Goal: Transaction & Acquisition: Purchase product/service

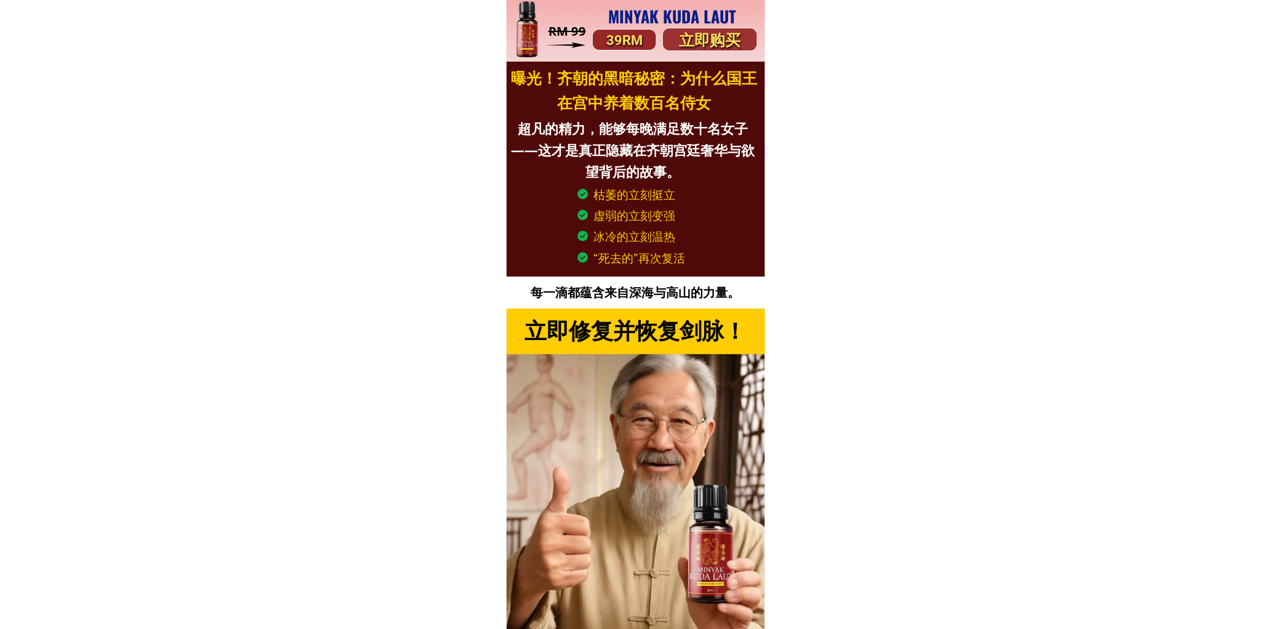
click at [704, 34] on p "立即购买" at bounding box center [710, 40] width 94 height 25
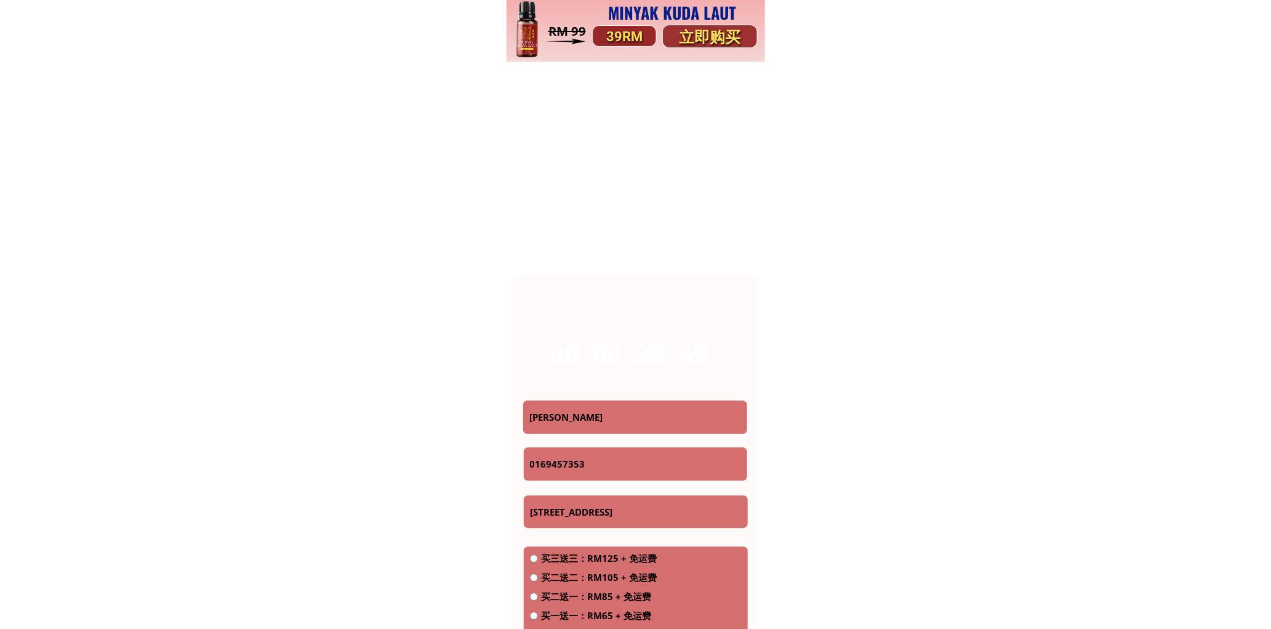
scroll to position [6180, 0]
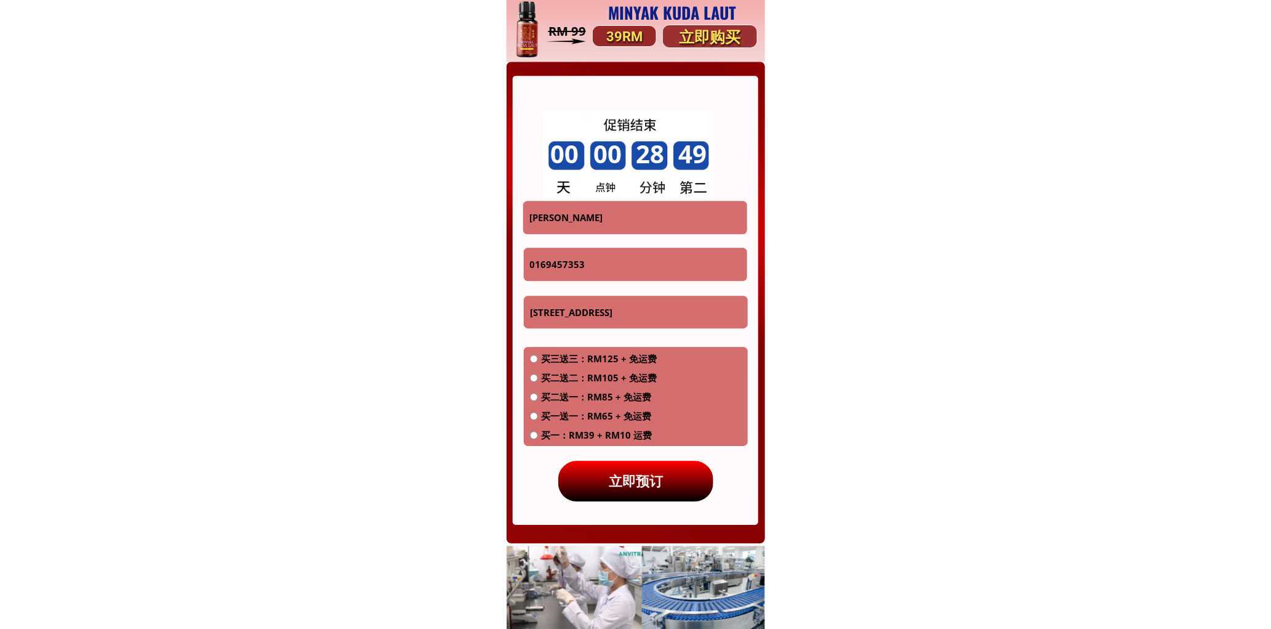
click at [629, 224] on input "[PERSON_NAME]" at bounding box center [635, 217] width 218 height 33
paste input "Ong che kiong"
type input "Ong che kiong"
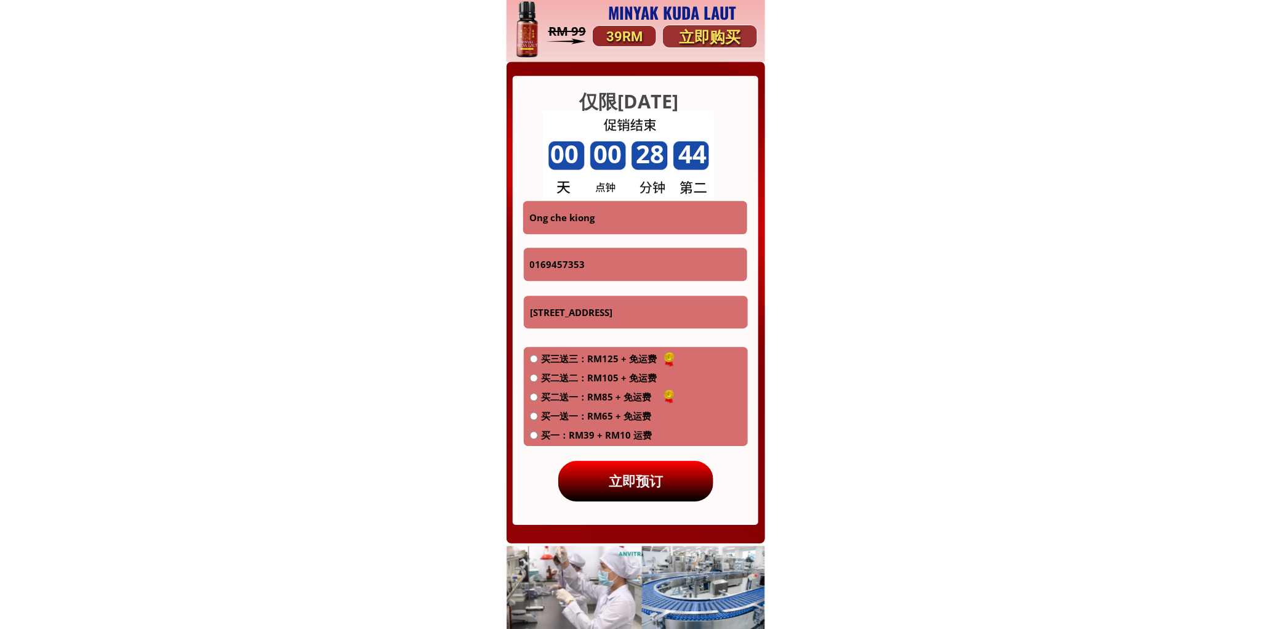
click at [624, 273] on input "0169457353" at bounding box center [636, 264] width 218 height 33
paste input "97811665"
type input "0197811665"
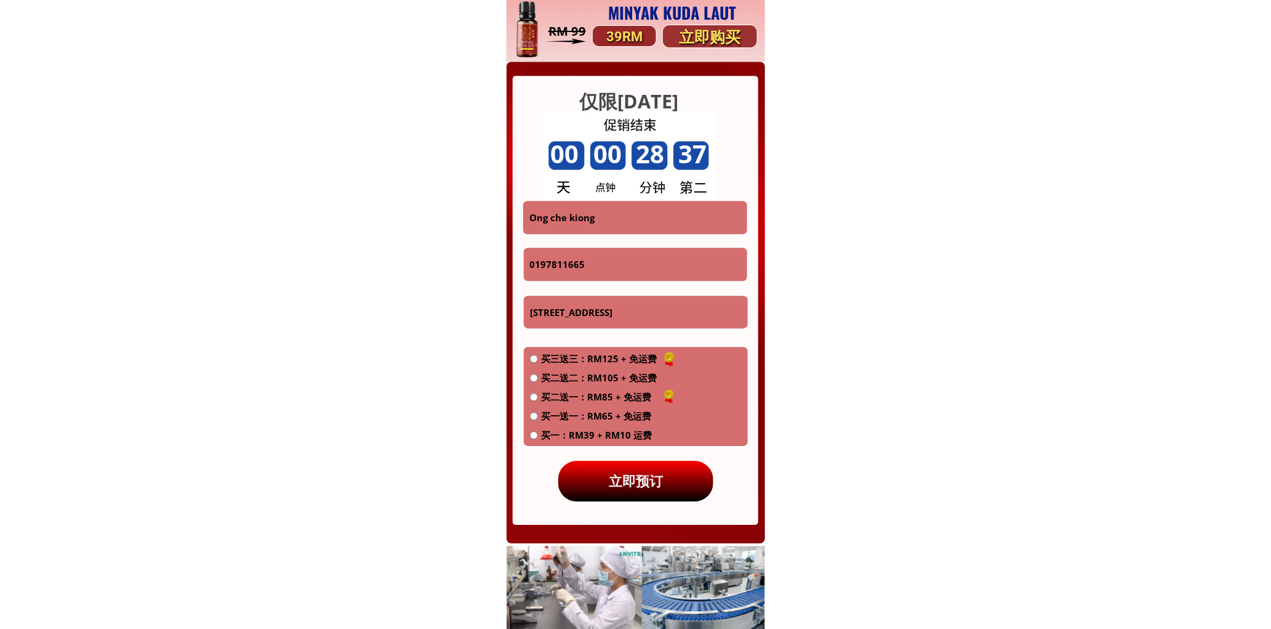
click at [614, 308] on input "[STREET_ADDRESS]" at bounding box center [636, 312] width 218 height 33
paste input "[STREET_ADDRESS]"
type input "[STREET_ADDRESS]"
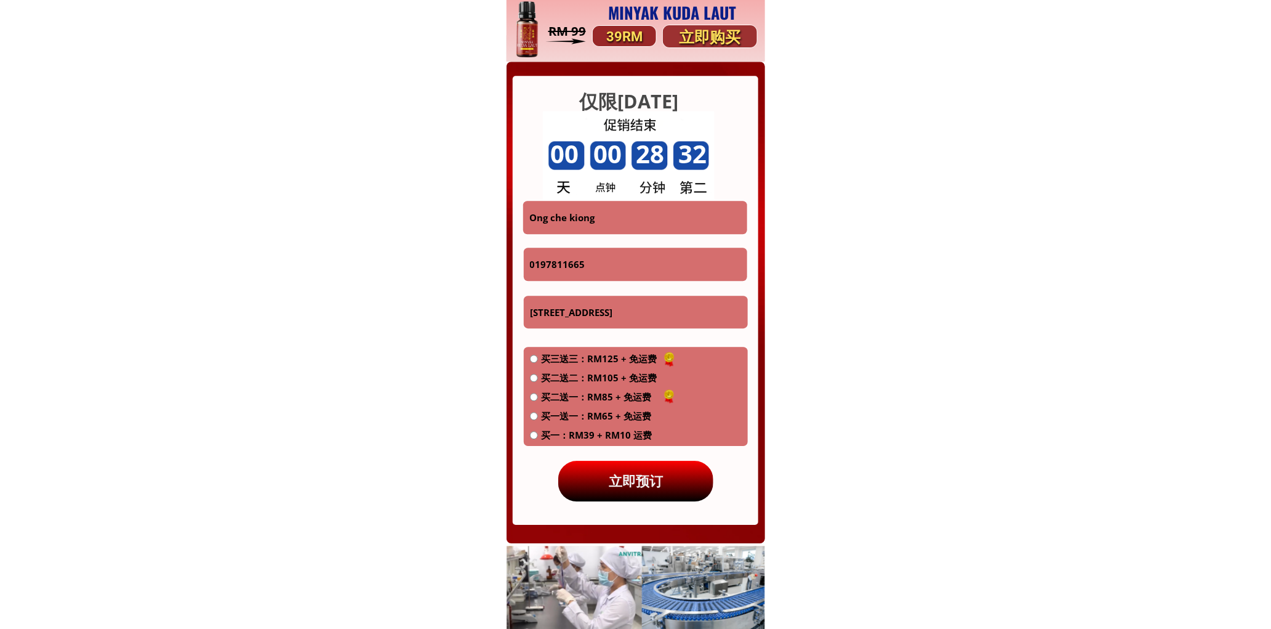
click at [579, 411] on span "买一送一：RM65 + 免运费" at bounding box center [599, 415] width 116 height 15
radio input "true"
click at [595, 470] on p "立即预订" at bounding box center [635, 481] width 155 height 41
